Goal: Task Accomplishment & Management: Use online tool/utility

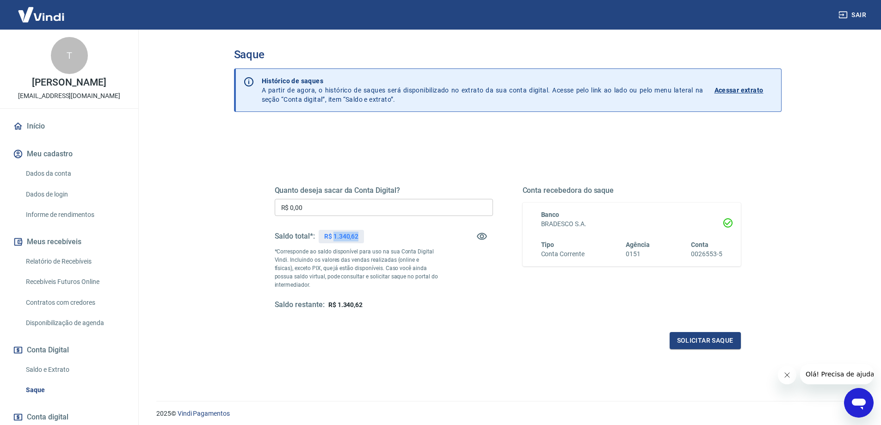
drag, startPoint x: 334, startPoint y: 235, endPoint x: 383, endPoint y: 236, distance: 48.6
click at [383, 236] on div "Saldo total*: R$ 1.340,62" at bounding box center [384, 236] width 218 height 22
copy p "1.340,62"
click at [379, 205] on input "R$ 0,00" at bounding box center [384, 207] width 218 height 17
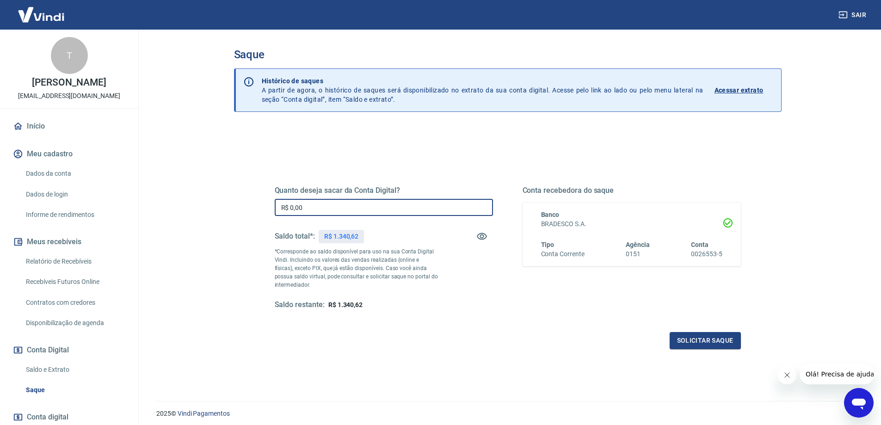
click at [379, 205] on input "R$ 0,00" at bounding box center [384, 207] width 218 height 17
paste input "1.340,62"
type input "R$ 1.340,62"
click at [708, 340] on button "Solicitar saque" at bounding box center [705, 340] width 71 height 17
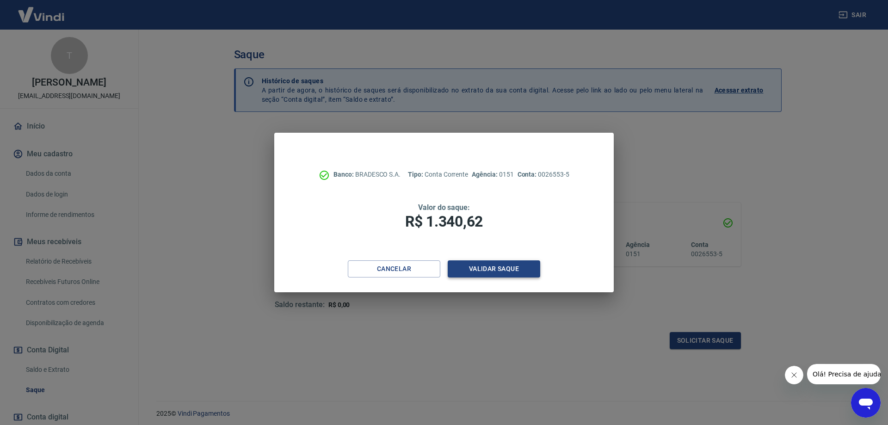
click at [493, 263] on button "Validar saque" at bounding box center [494, 268] width 92 height 17
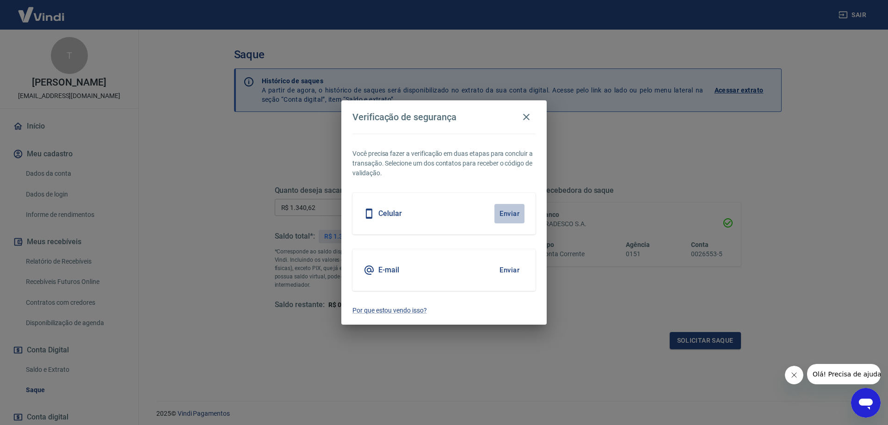
click at [523, 220] on button "Enviar" at bounding box center [509, 213] width 30 height 19
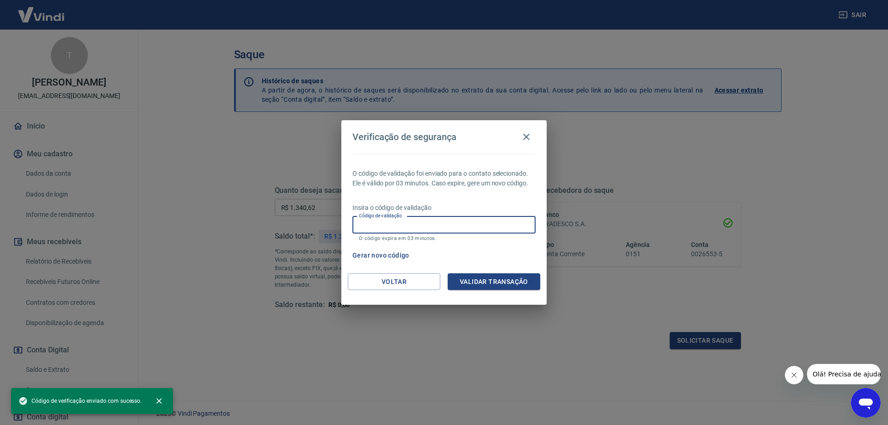
click at [502, 228] on input "Código de validação" at bounding box center [443, 224] width 183 height 17
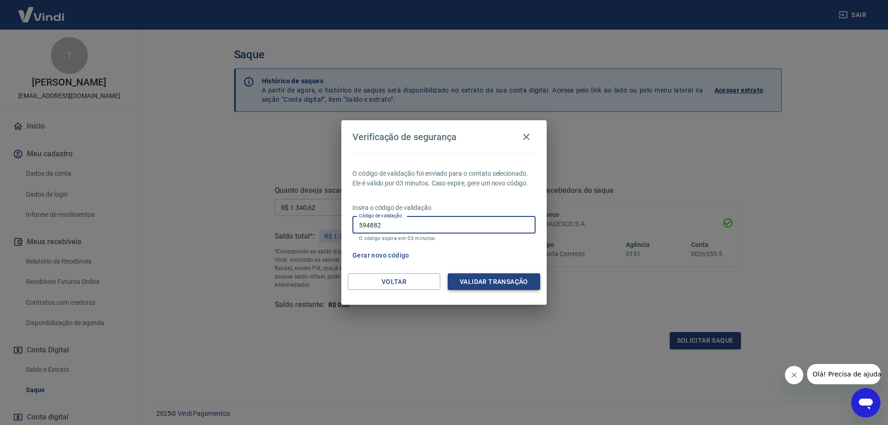
type input "594882"
click at [507, 283] on button "Validar transação" at bounding box center [494, 281] width 92 height 17
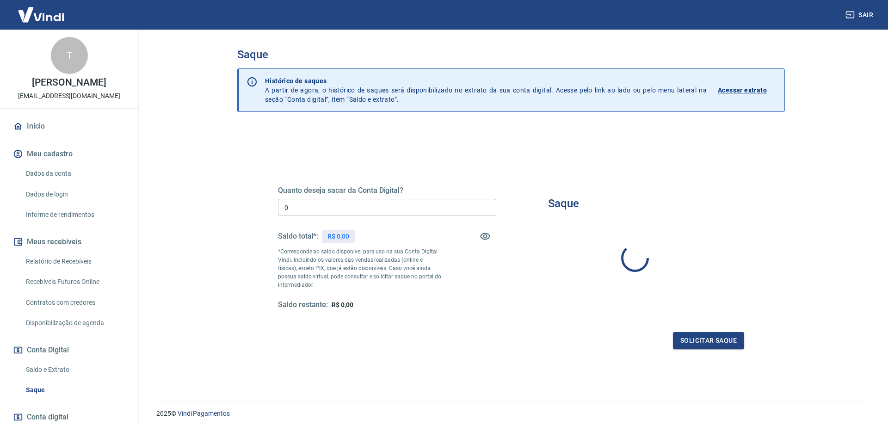
type input "R$ 0,00"
